Goal: Task Accomplishment & Management: Use online tool/utility

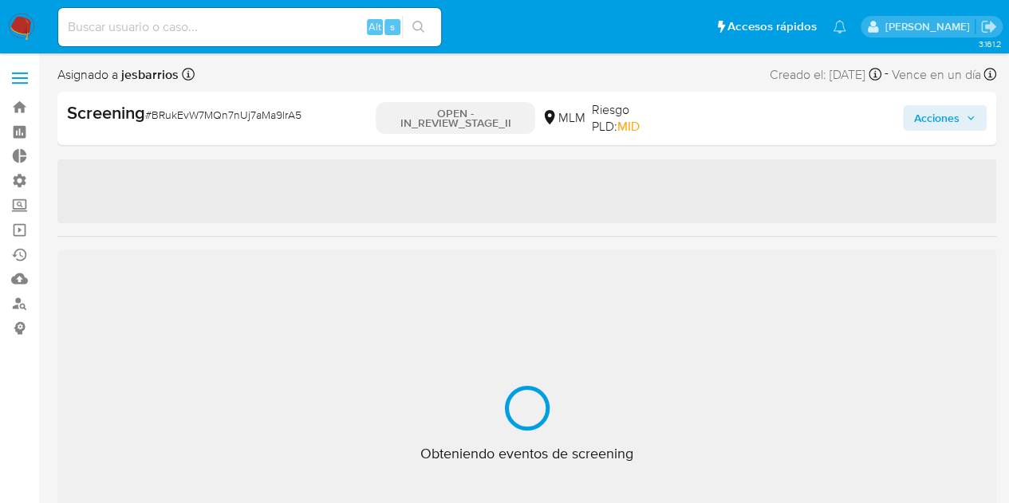
select select "10"
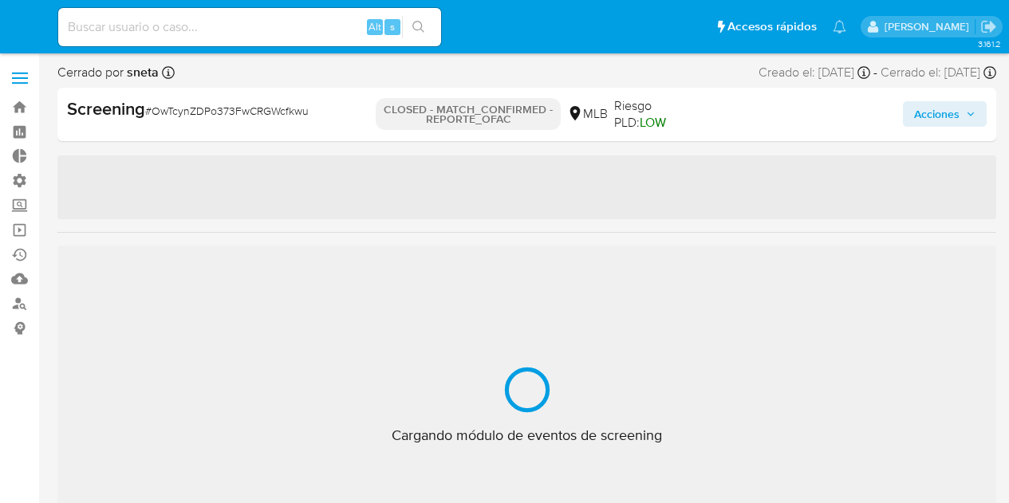
select select "10"
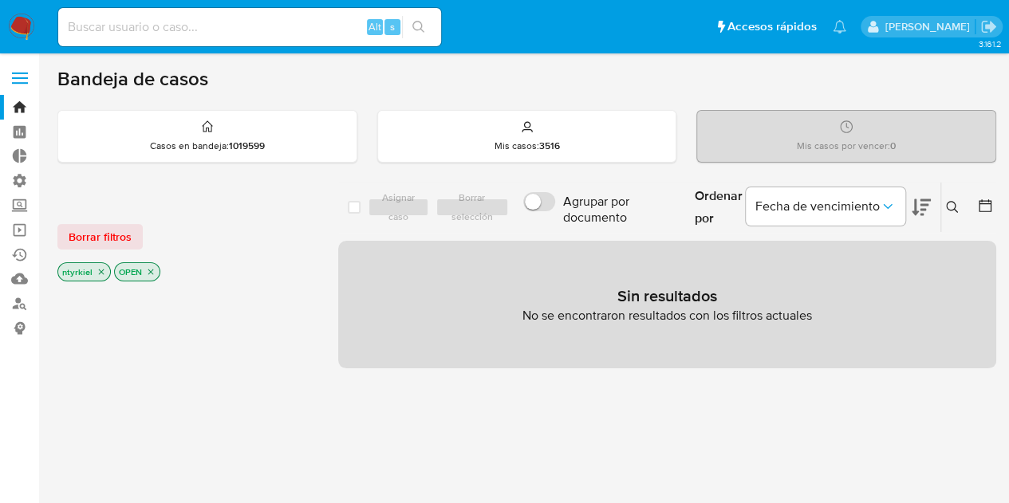
click at [22, 78] on span at bounding box center [20, 78] width 16 height 2
click at [0, 0] on input "checkbox" at bounding box center [0, 0] width 0 height 0
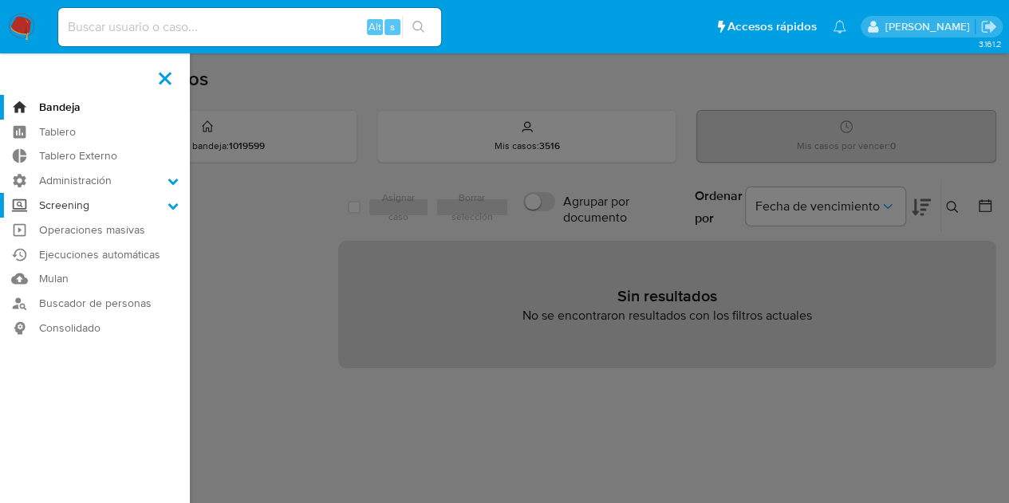
click at [79, 204] on label "Screening" at bounding box center [95, 205] width 190 height 25
click at [0, 0] on input "Screening" at bounding box center [0, 0] width 0 height 0
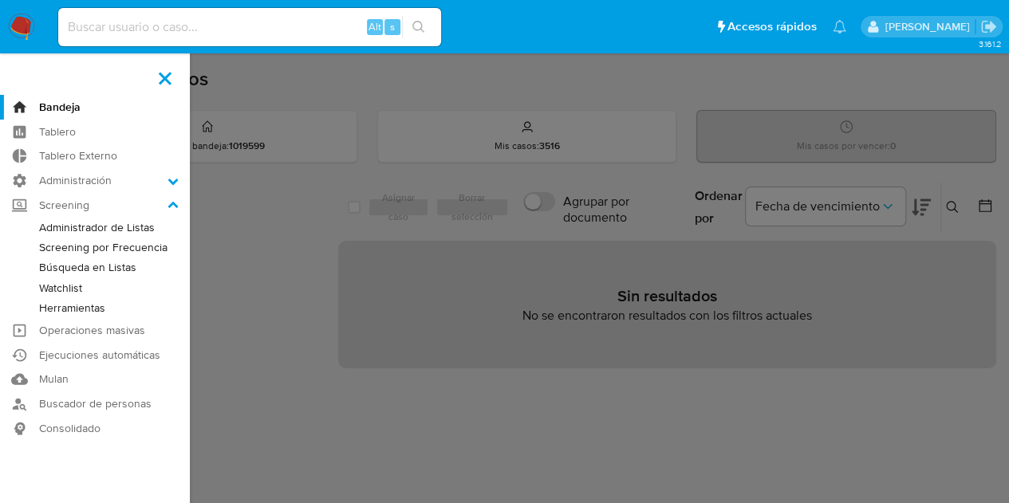
click at [74, 288] on link "Watchlist" at bounding box center [95, 288] width 190 height 20
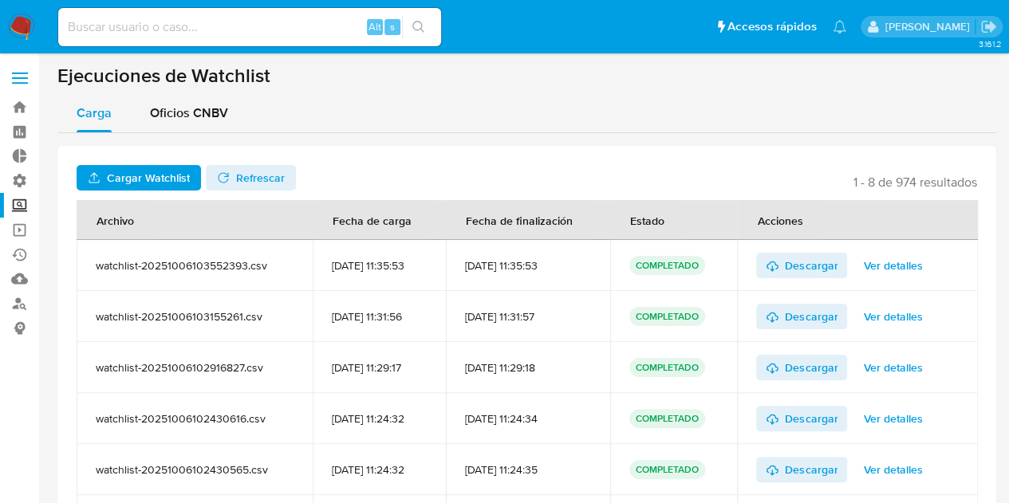
click at [20, 74] on label at bounding box center [20, 78] width 40 height 34
click at [0, 0] on input "checkbox" at bounding box center [0, 0] width 0 height 0
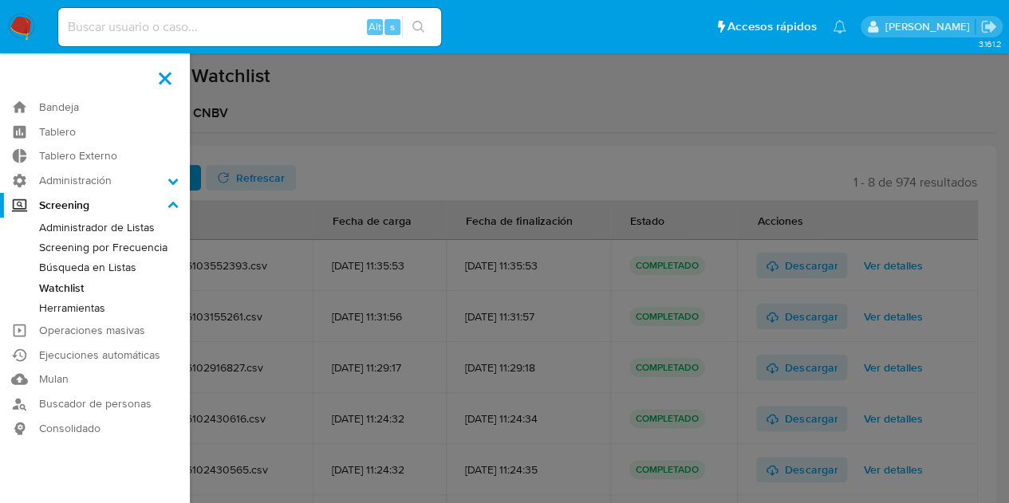
click at [86, 265] on link "Búsqueda en Listas" at bounding box center [95, 268] width 190 height 20
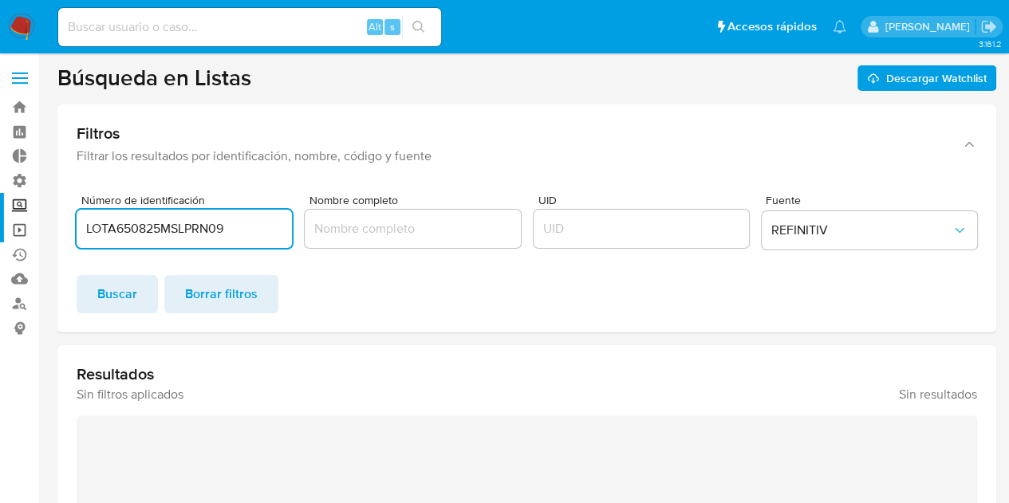
drag, startPoint x: 238, startPoint y: 230, endPoint x: 2, endPoint y: 225, distance: 235.4
click at [0, 231] on section "Bandeja Tablero Tablero Externo Administración Reglas Roles Usuarios Equipos Co…" at bounding box center [504, 411] width 1009 height 822
click at [826, 215] on button "REFINITIV" at bounding box center [869, 230] width 215 height 38
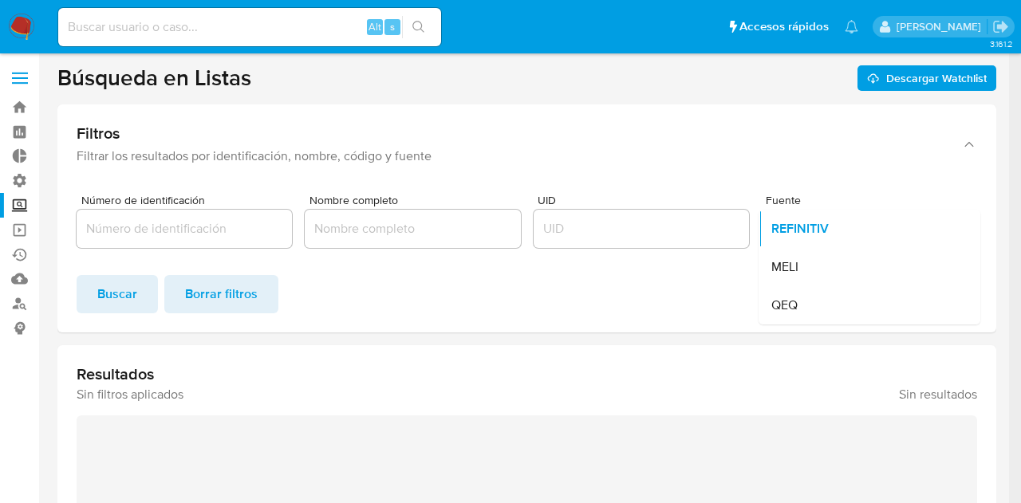
click at [806, 264] on div "MELI" at bounding box center [864, 267] width 187 height 38
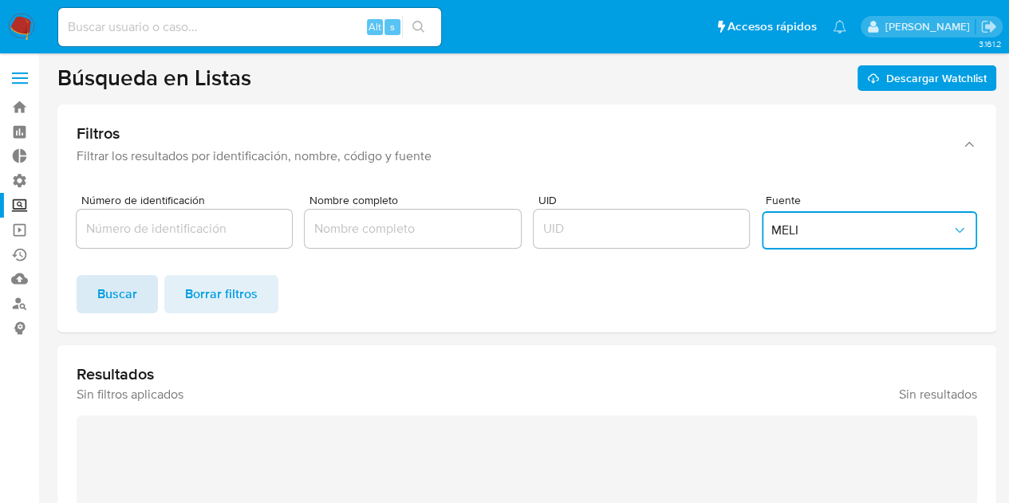
click at [144, 301] on button "Buscar" at bounding box center [117, 294] width 81 height 38
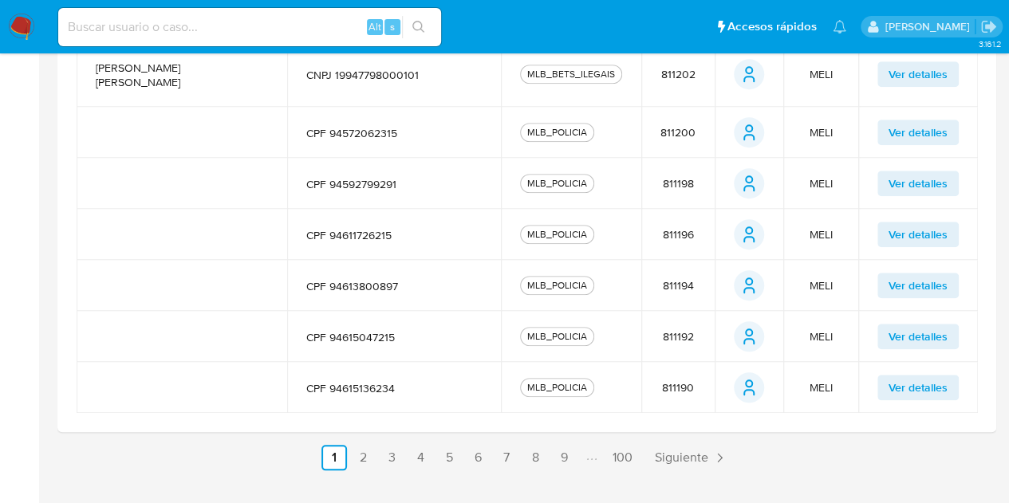
scroll to position [687, 0]
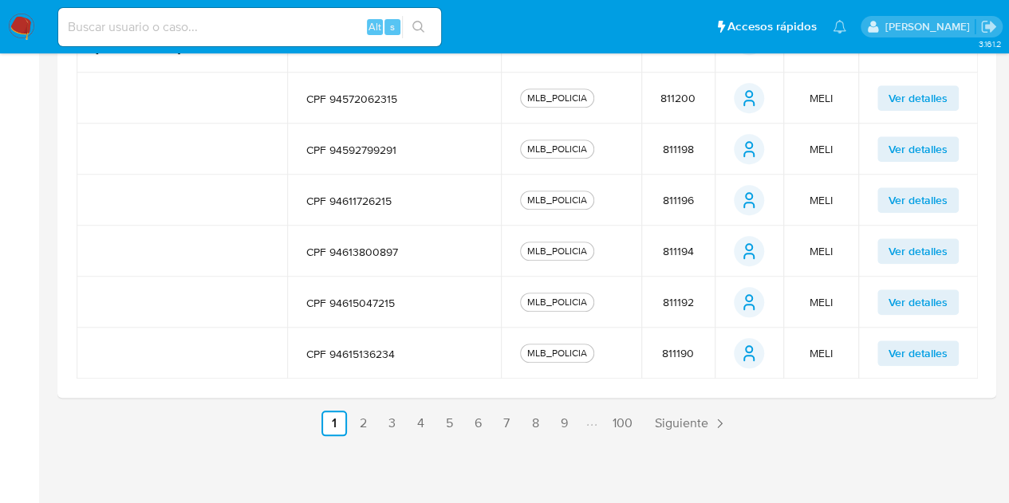
click at [906, 352] on span "Ver detalles" at bounding box center [918, 353] width 59 height 22
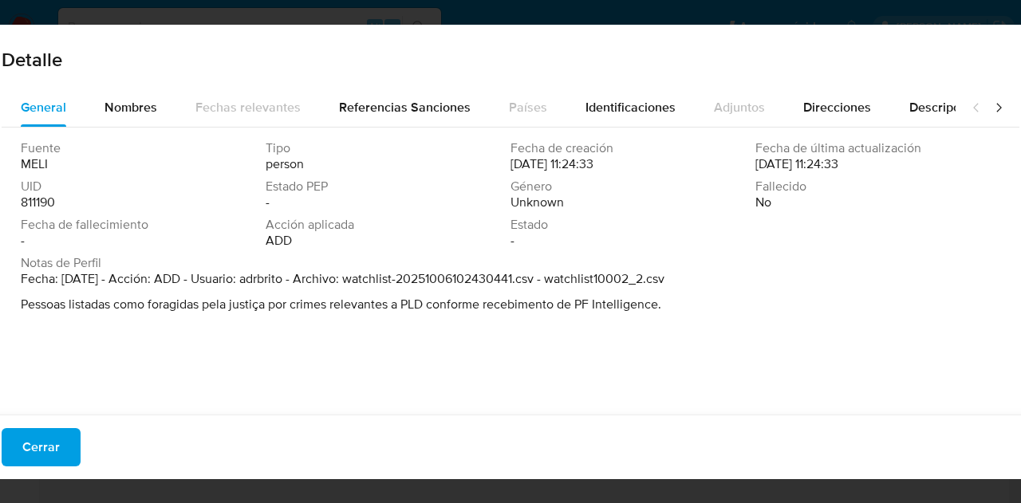
drag, startPoint x: 53, startPoint y: 444, endPoint x: 59, endPoint y: 438, distance: 9.0
click at [53, 443] on span "Cerrar" at bounding box center [40, 447] width 37 height 35
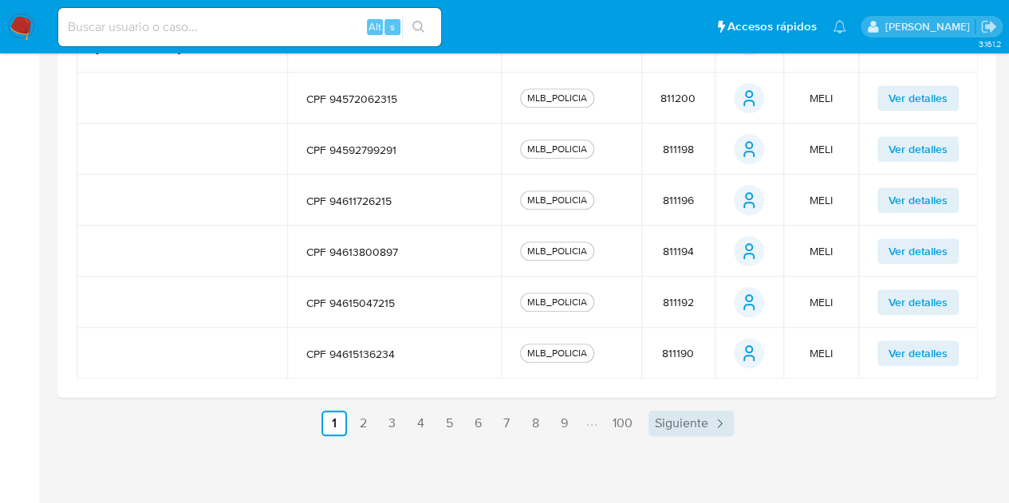
click at [680, 427] on span "Siguiente" at bounding box center [681, 423] width 53 height 13
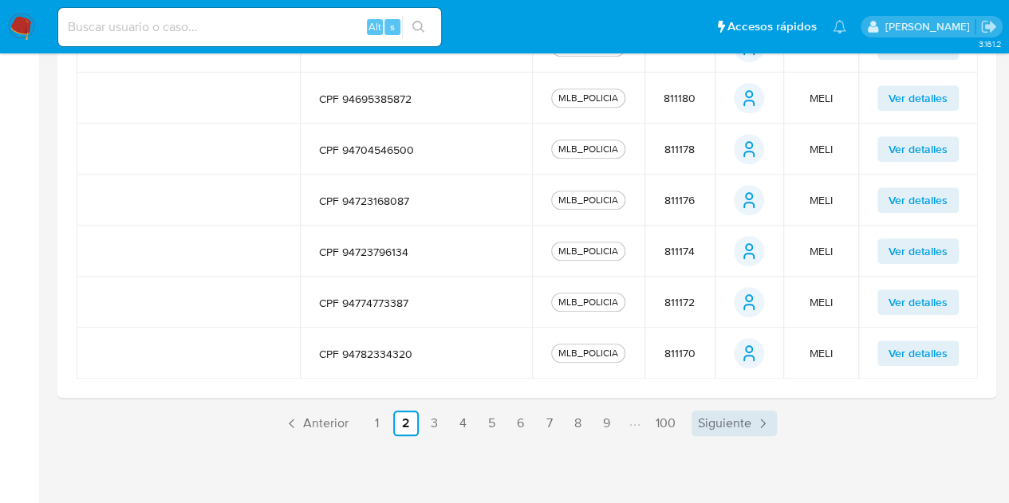
click at [705, 420] on span "Siguiente" at bounding box center [724, 423] width 53 height 13
click at [719, 424] on span "Siguiente" at bounding box center [724, 423] width 53 height 13
click at [666, 422] on link "100" at bounding box center [665, 424] width 33 height 26
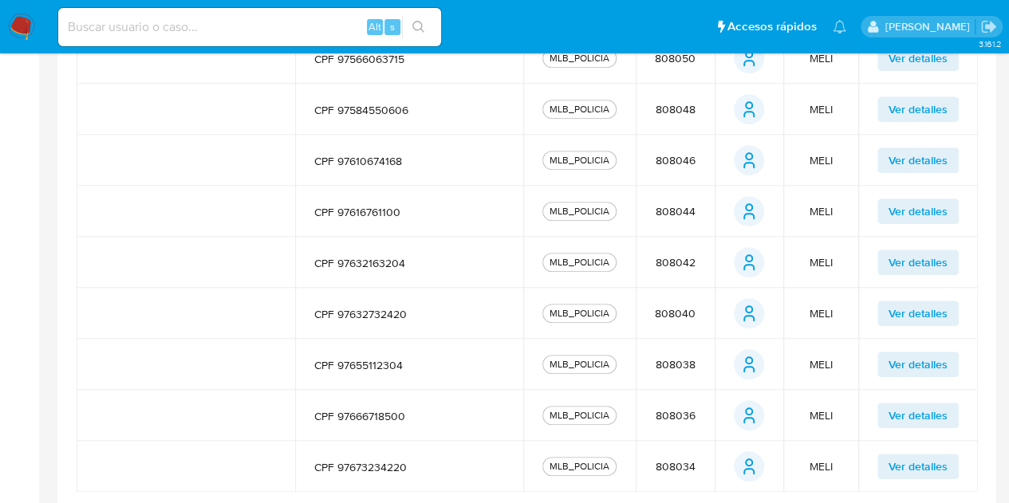
scroll to position [644, 0]
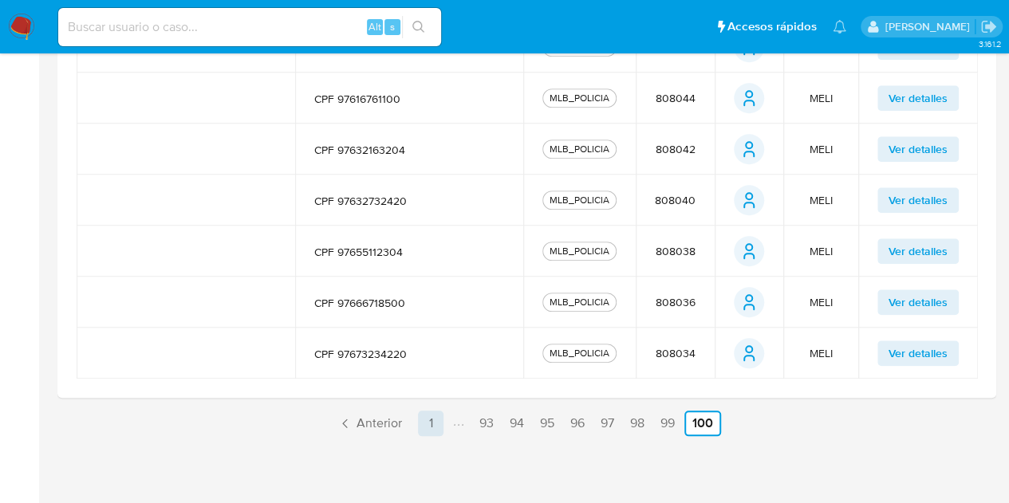
click at [437, 432] on link "1" at bounding box center [431, 424] width 26 height 26
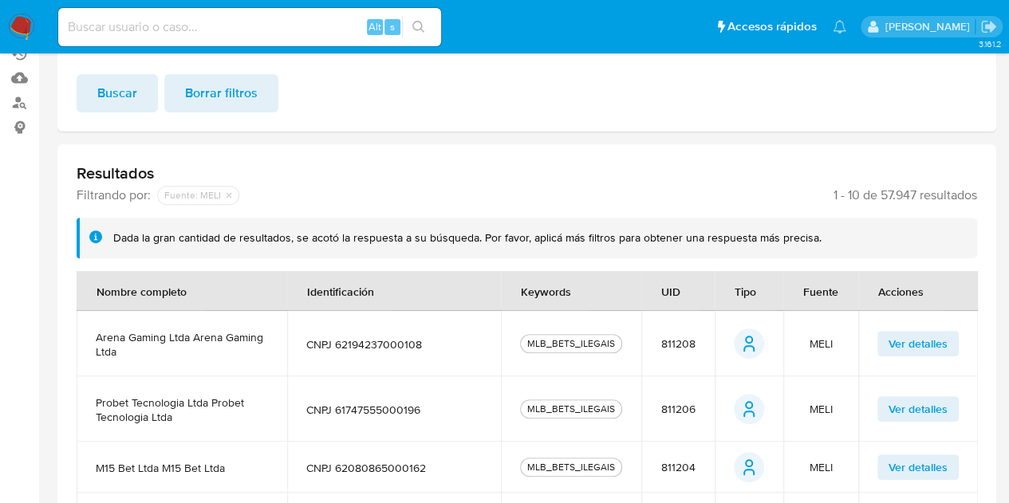
scroll to position [0, 0]
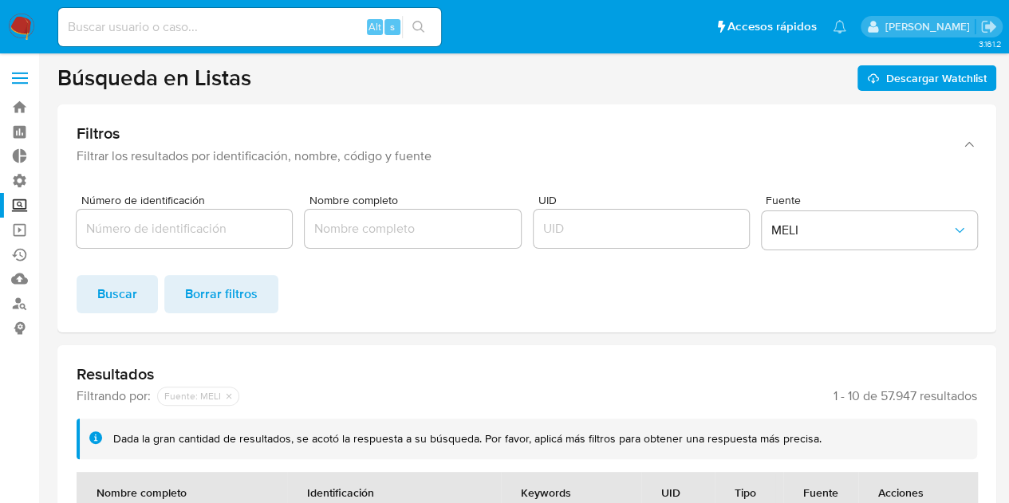
click at [20, 75] on label at bounding box center [20, 78] width 40 height 34
click at [0, 0] on input "checkbox" at bounding box center [0, 0] width 0 height 0
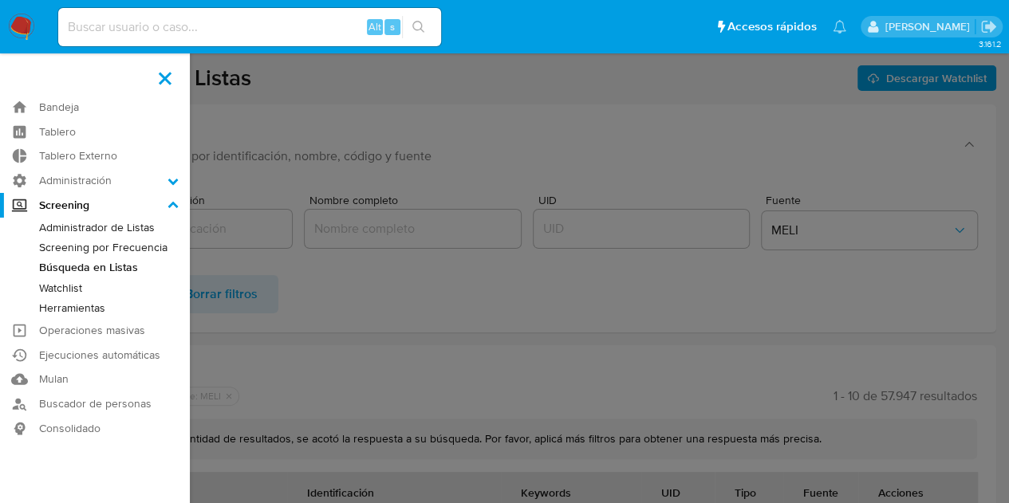
click at [130, 225] on link "Administrador de Listas" at bounding box center [95, 228] width 190 height 20
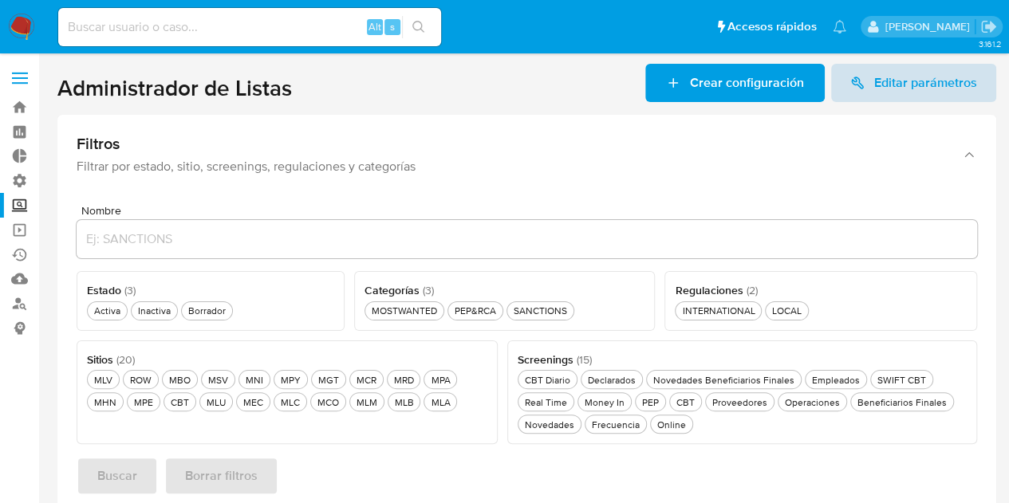
click at [914, 90] on span "Editar parámetros" at bounding box center [925, 83] width 103 height 38
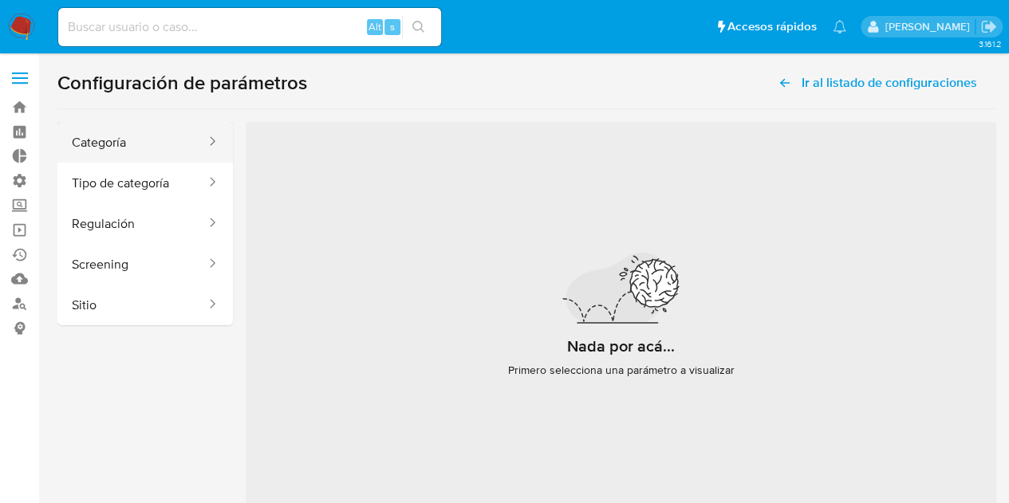
click at [105, 145] on button "Categoría" at bounding box center [132, 142] width 150 height 41
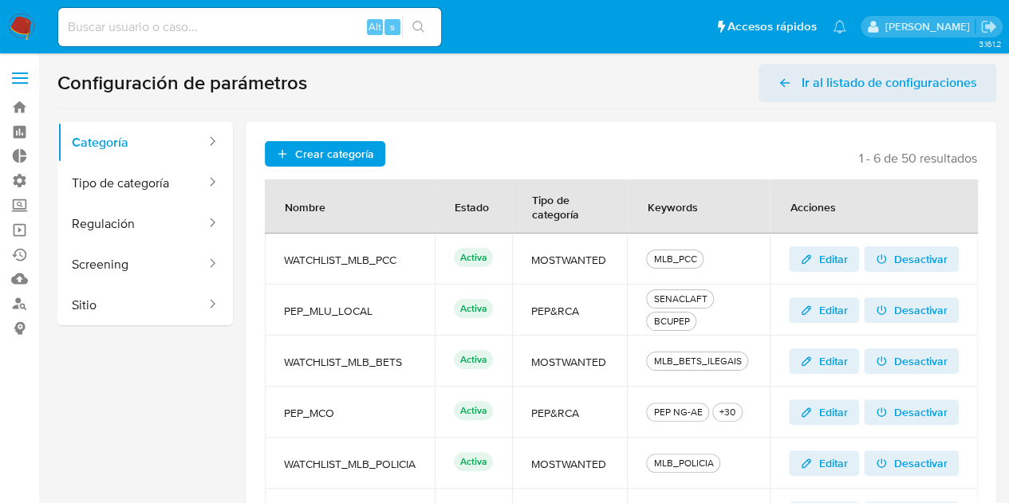
click at [826, 82] on span "Ir al listado de configuraciones" at bounding box center [890, 83] width 176 height 38
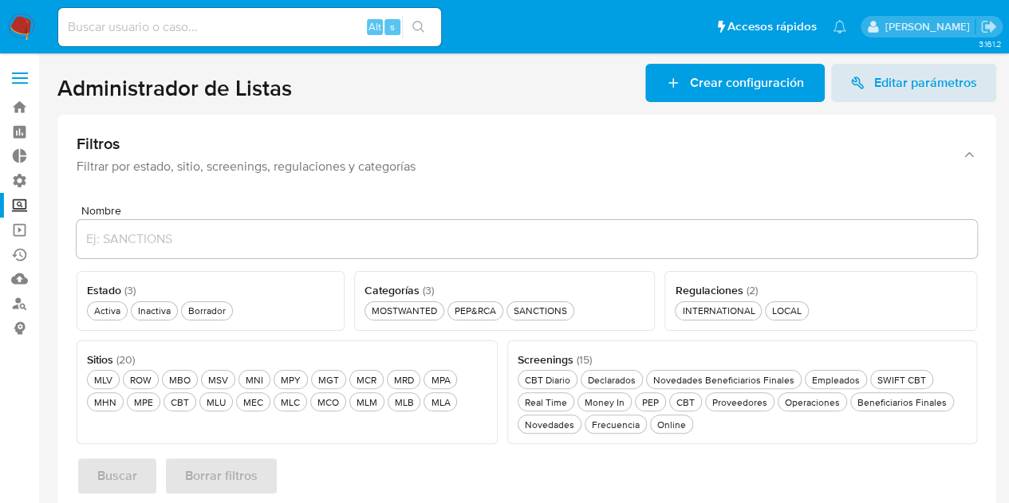
click at [24, 81] on label at bounding box center [20, 78] width 40 height 34
click at [0, 0] on input "checkbox" at bounding box center [0, 0] width 0 height 0
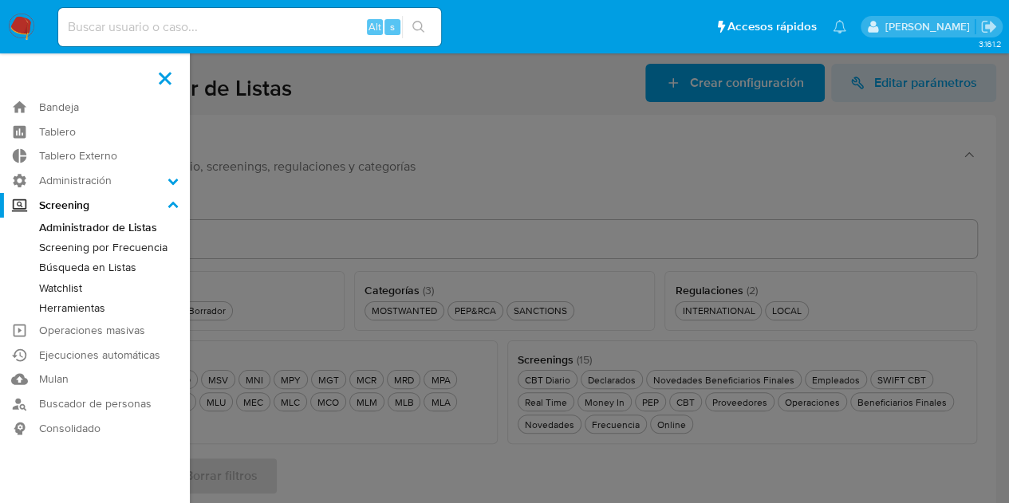
click at [112, 267] on link "Búsqueda en Listas" at bounding box center [95, 268] width 190 height 20
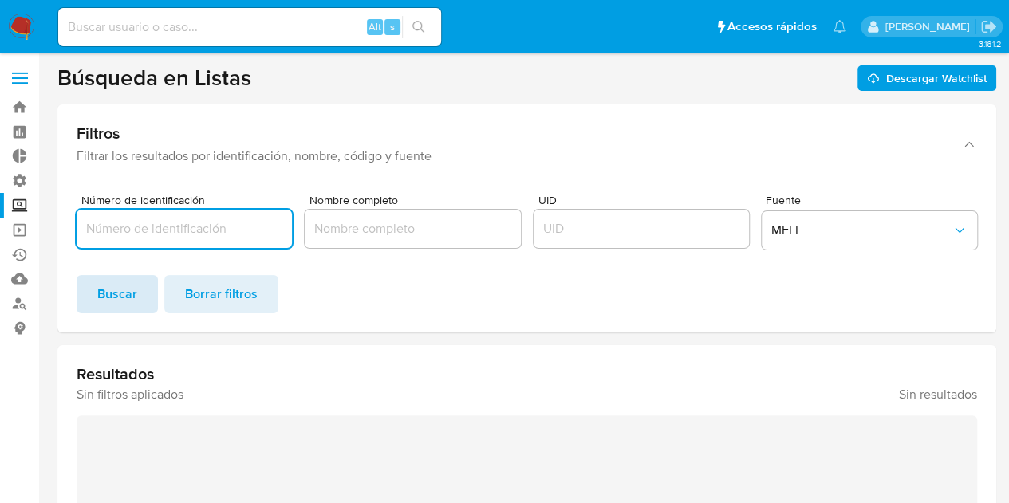
click at [123, 301] on span "Buscar" at bounding box center [117, 294] width 40 height 35
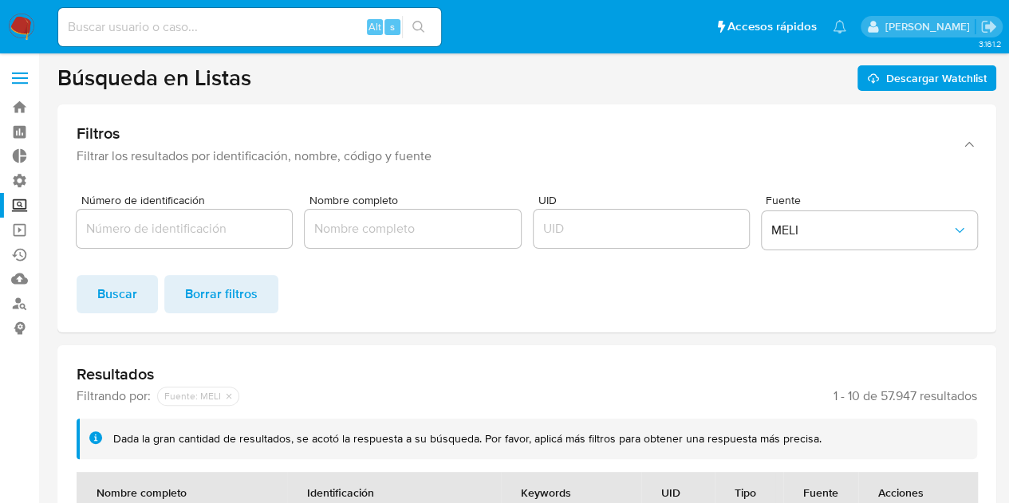
click at [147, 235] on input "Número de identificación" at bounding box center [184, 229] width 215 height 21
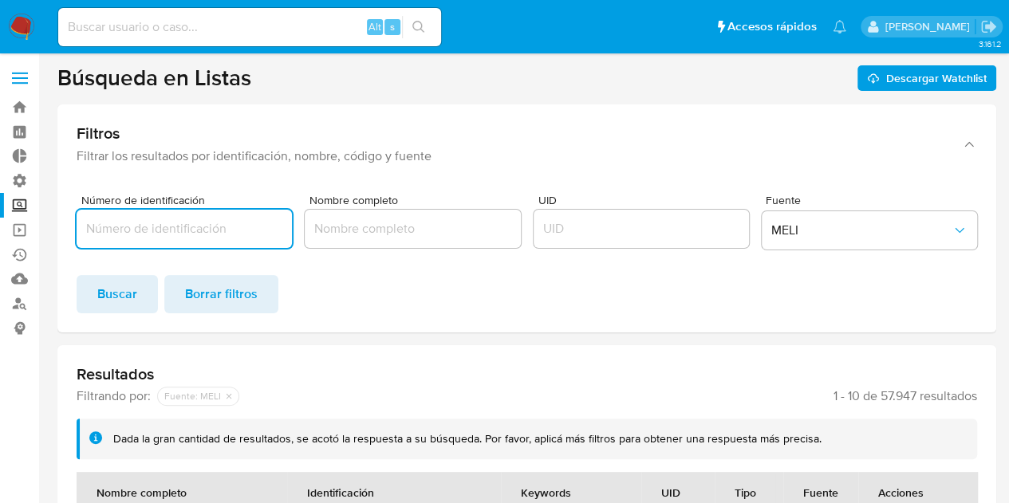
paste input "46786961000174"
type input "46786961000174"
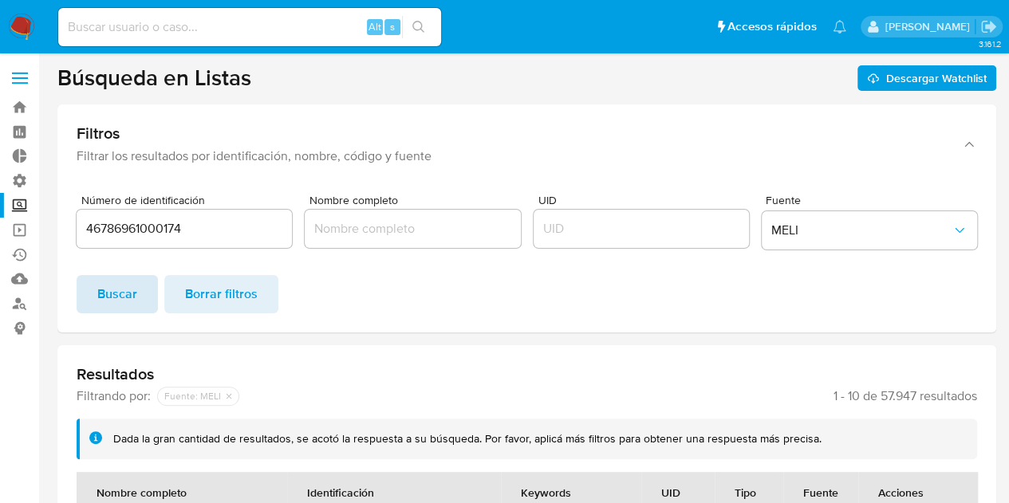
click at [136, 292] on span "Buscar" at bounding box center [117, 294] width 40 height 35
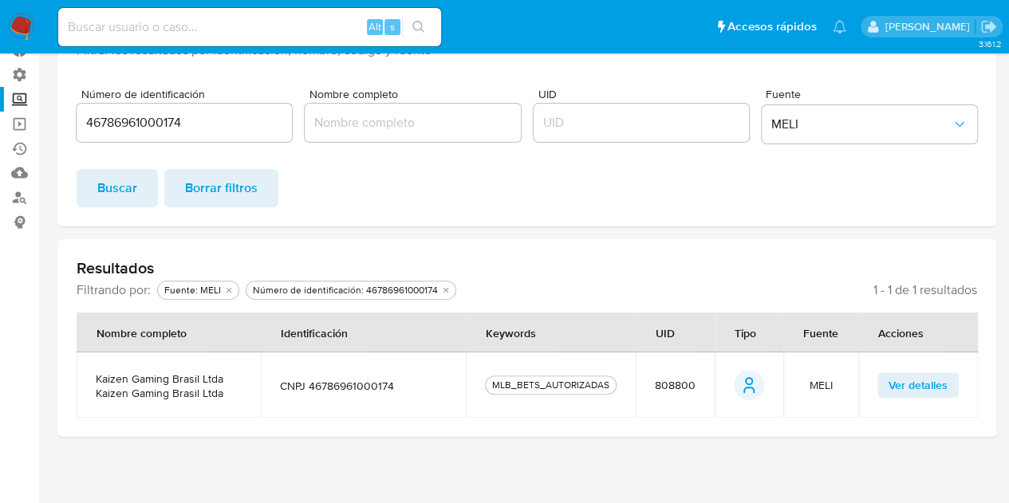
scroll to position [107, 0]
